Goal: Transaction & Acquisition: Purchase product/service

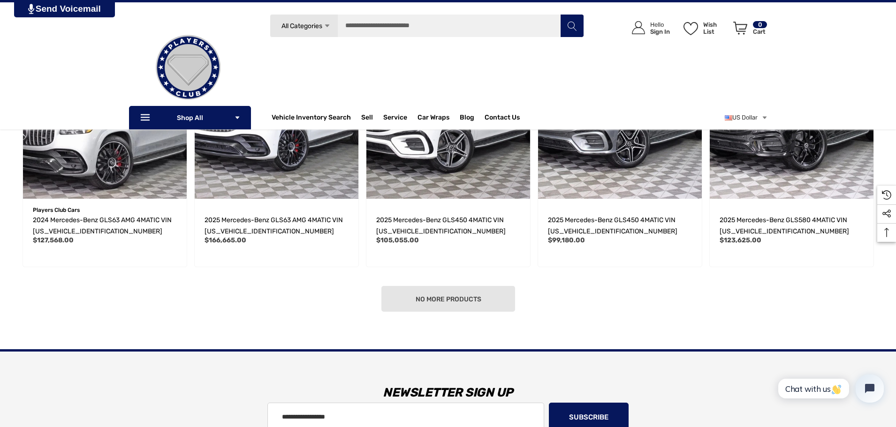
scroll to position [188, 0]
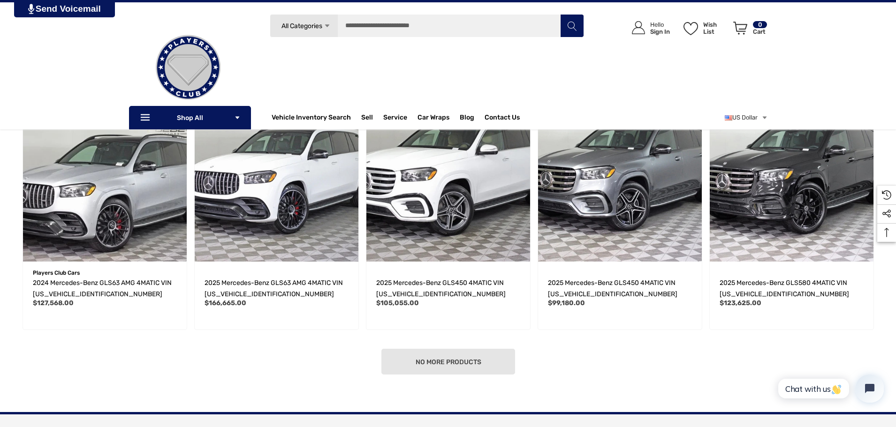
click at [498, 363] on div "No more products" at bounding box center [448, 362] width 858 height 26
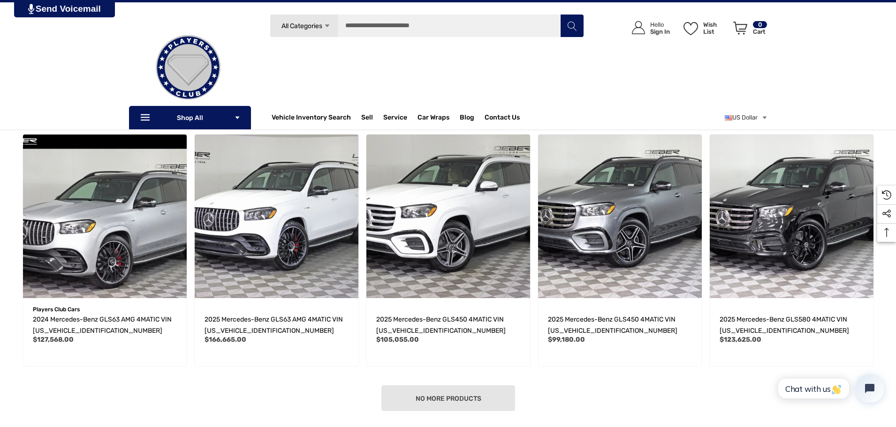
scroll to position [141, 0]
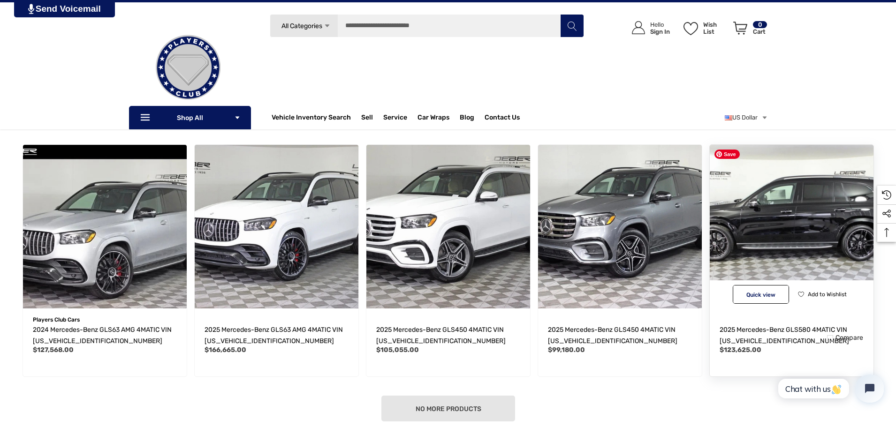
click at [789, 205] on img "2025 Mercedes-Benz GLS580 4MATIC VIN 4JGFF8FE0SB373486,$123,625.00\a" at bounding box center [791, 226] width 180 height 180
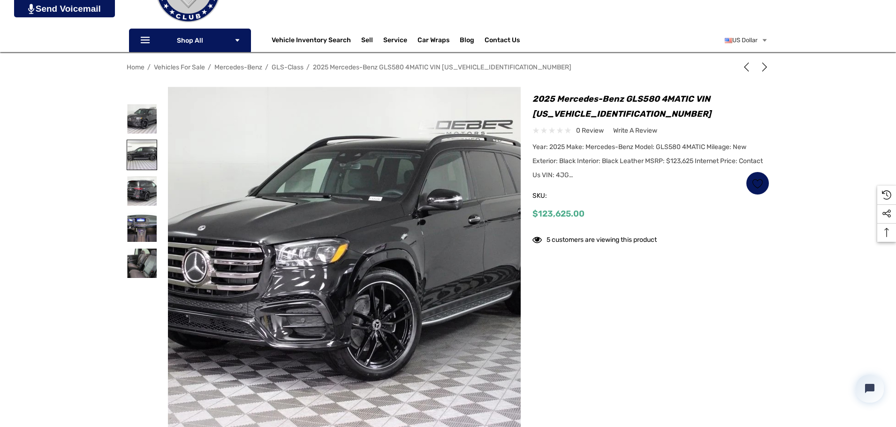
click at [145, 148] on img at bounding box center [142, 155] width 30 height 30
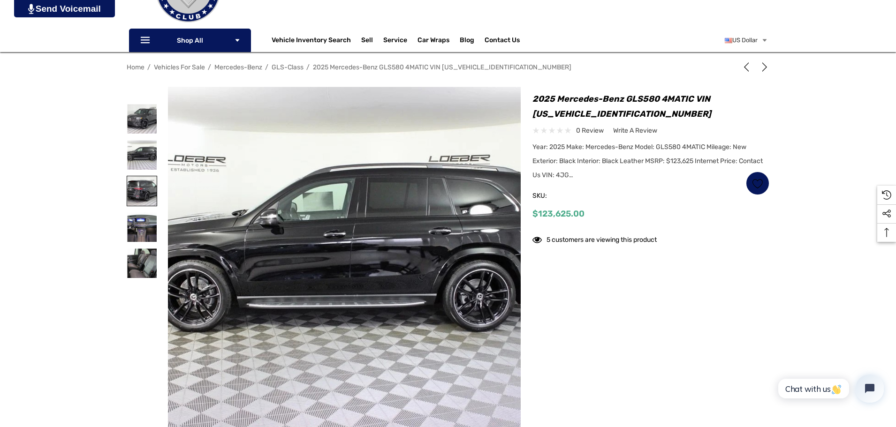
click at [143, 202] on img at bounding box center [142, 191] width 30 height 30
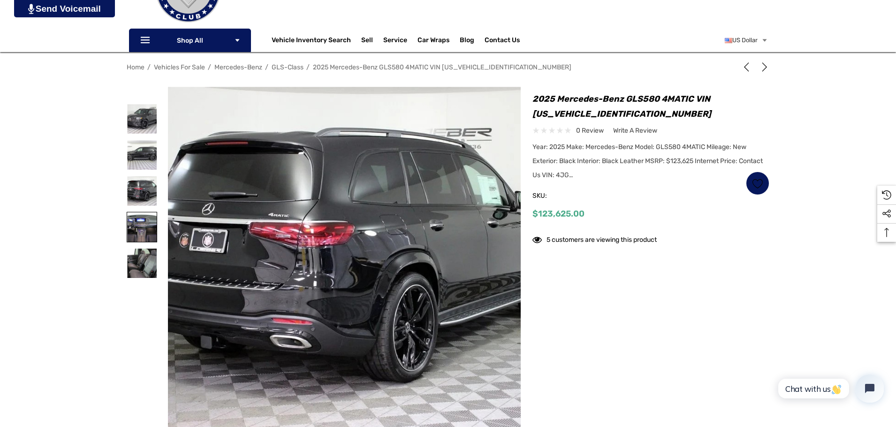
click at [141, 235] on img at bounding box center [142, 227] width 30 height 30
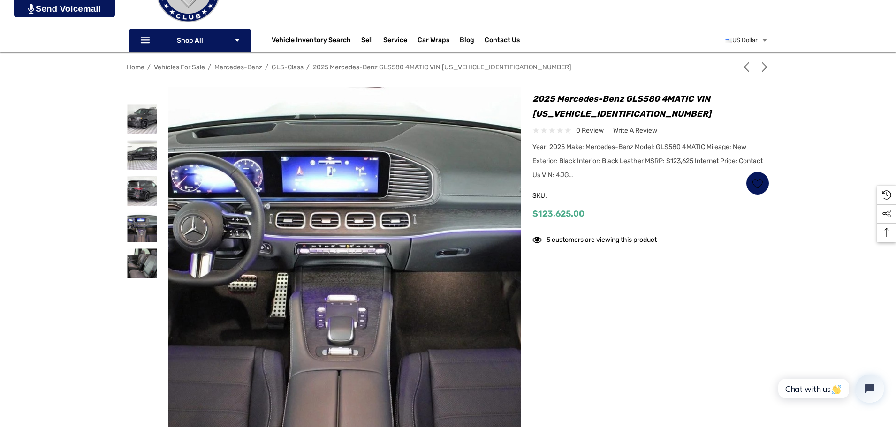
click at [141, 259] on img at bounding box center [142, 264] width 30 height 30
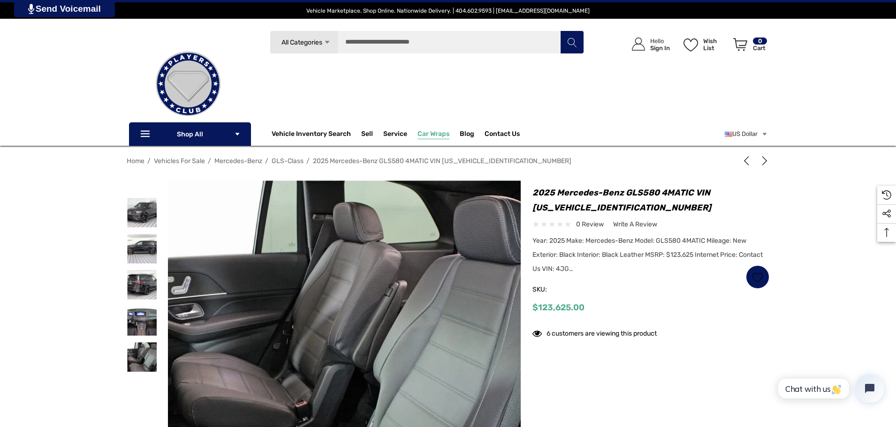
click at [435, 132] on span "Car Wraps" at bounding box center [433, 135] width 32 height 10
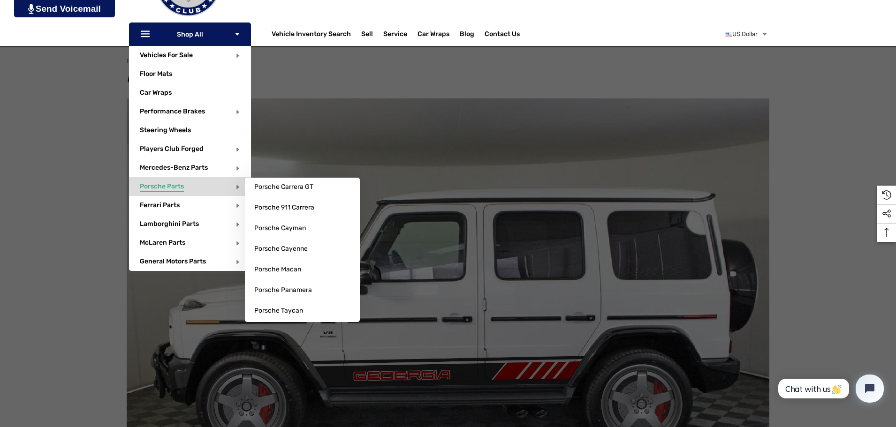
scroll to position [147, 0]
